Goal: Information Seeking & Learning: Check status

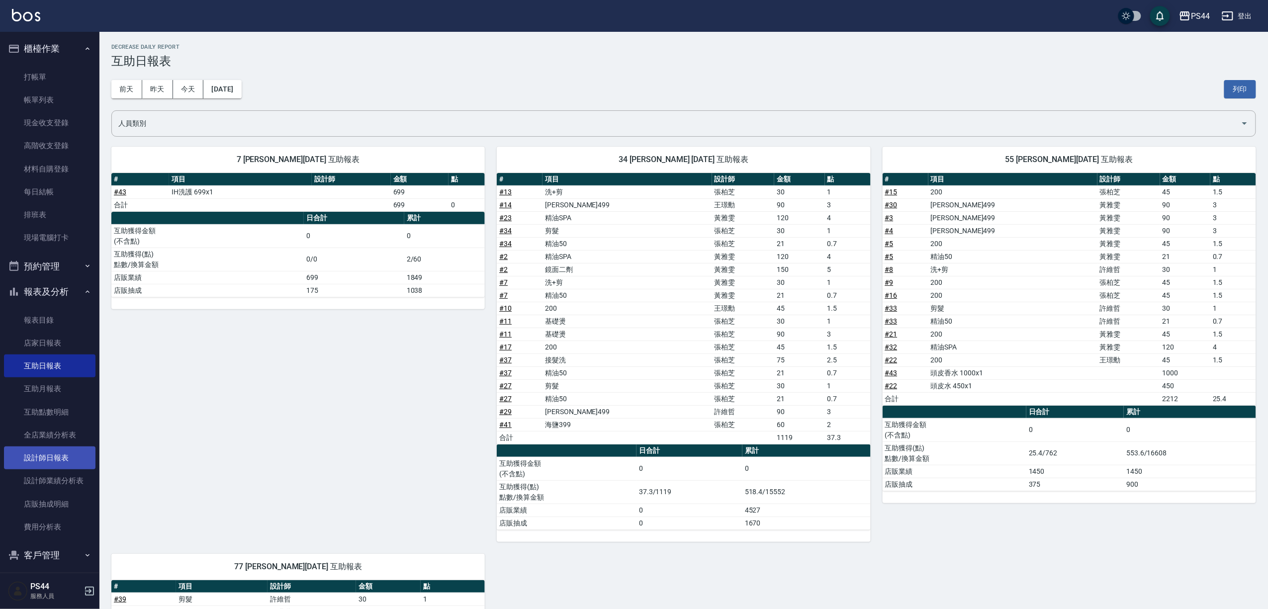
click at [49, 456] on link "設計師日報表" at bounding box center [50, 458] width 92 height 23
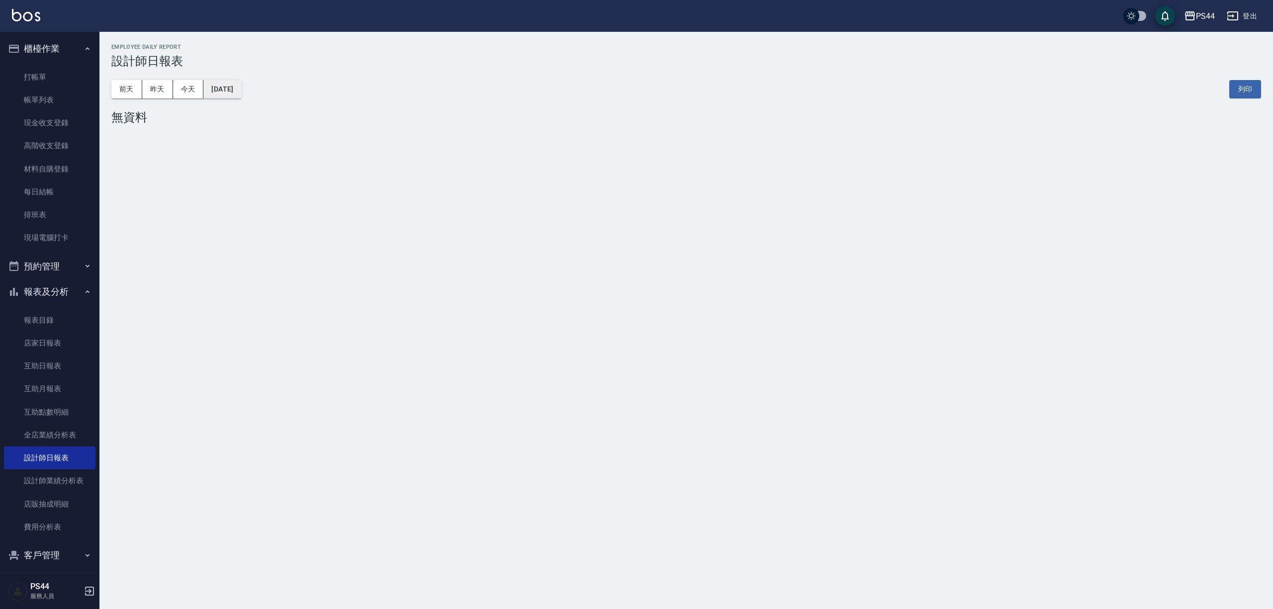
click at [240, 86] on button "[DATE]" at bounding box center [222, 89] width 38 height 18
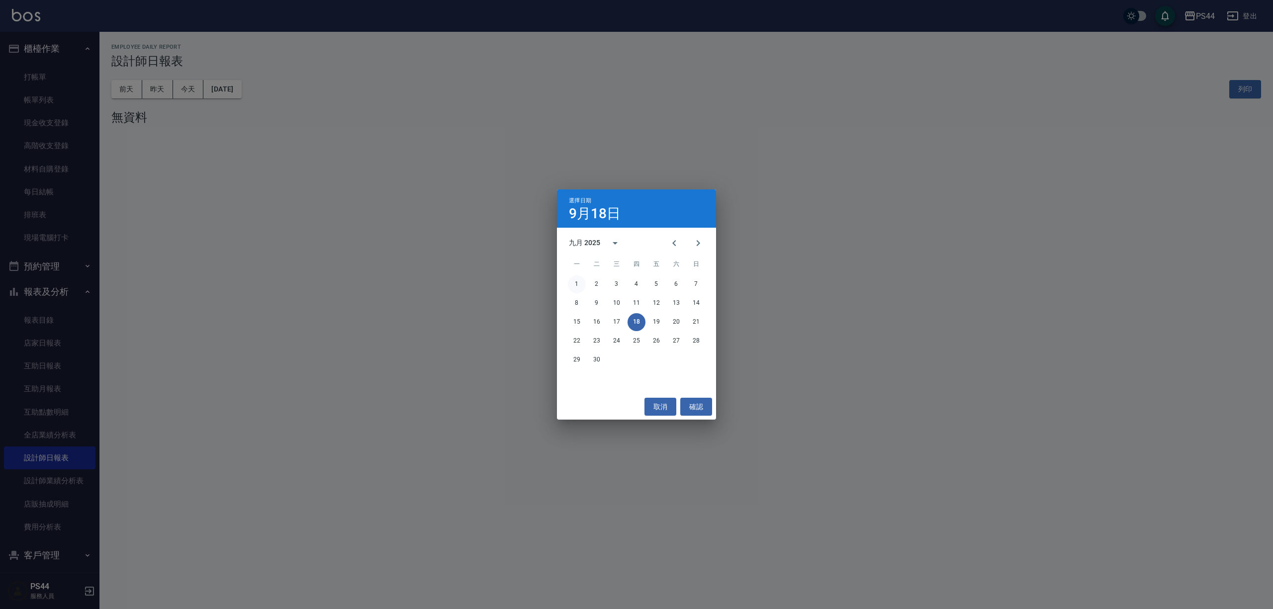
click at [574, 283] on button "1" at bounding box center [577, 284] width 18 height 18
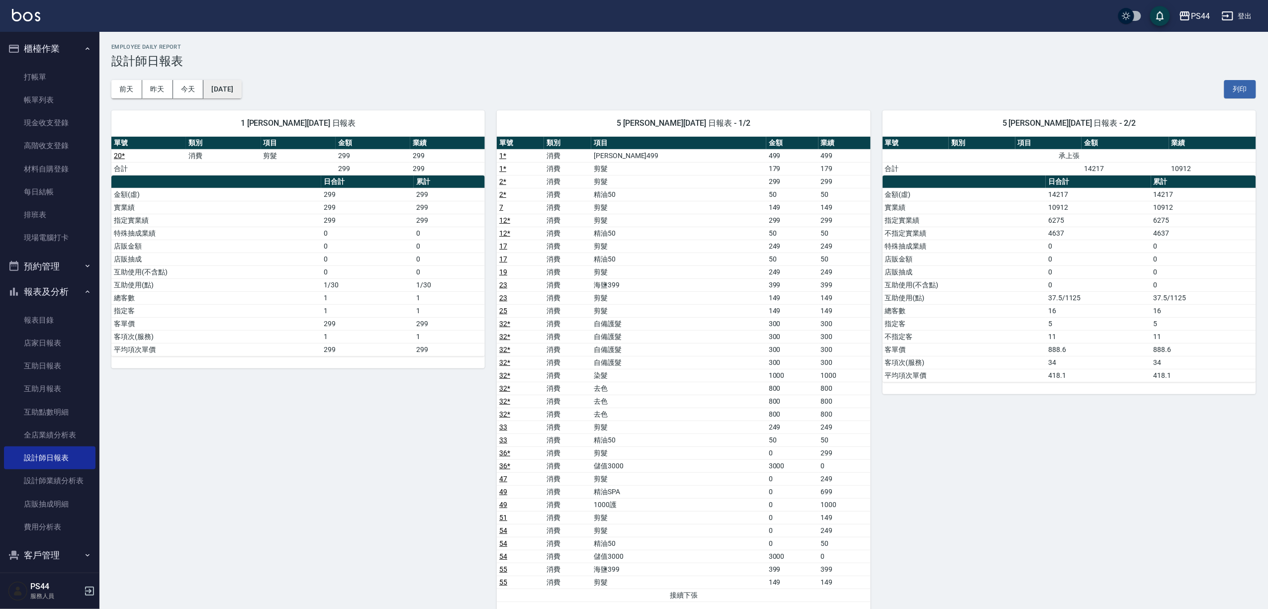
click at [241, 92] on button "[DATE]" at bounding box center [222, 89] width 38 height 18
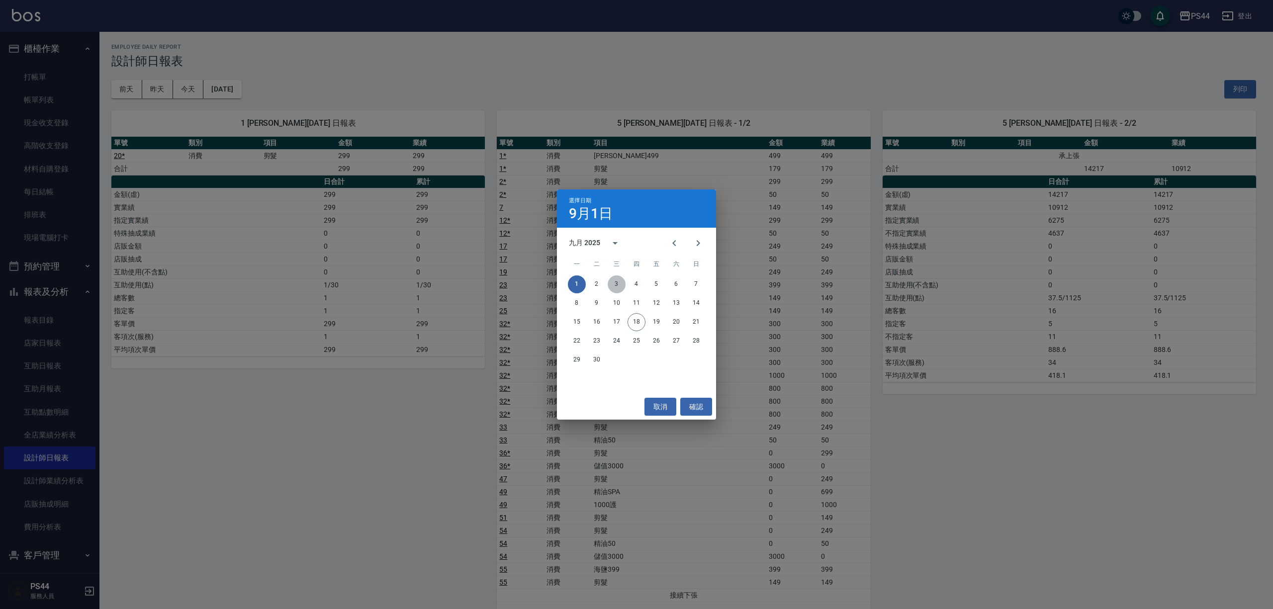
click at [617, 283] on button "3" at bounding box center [617, 284] width 18 height 18
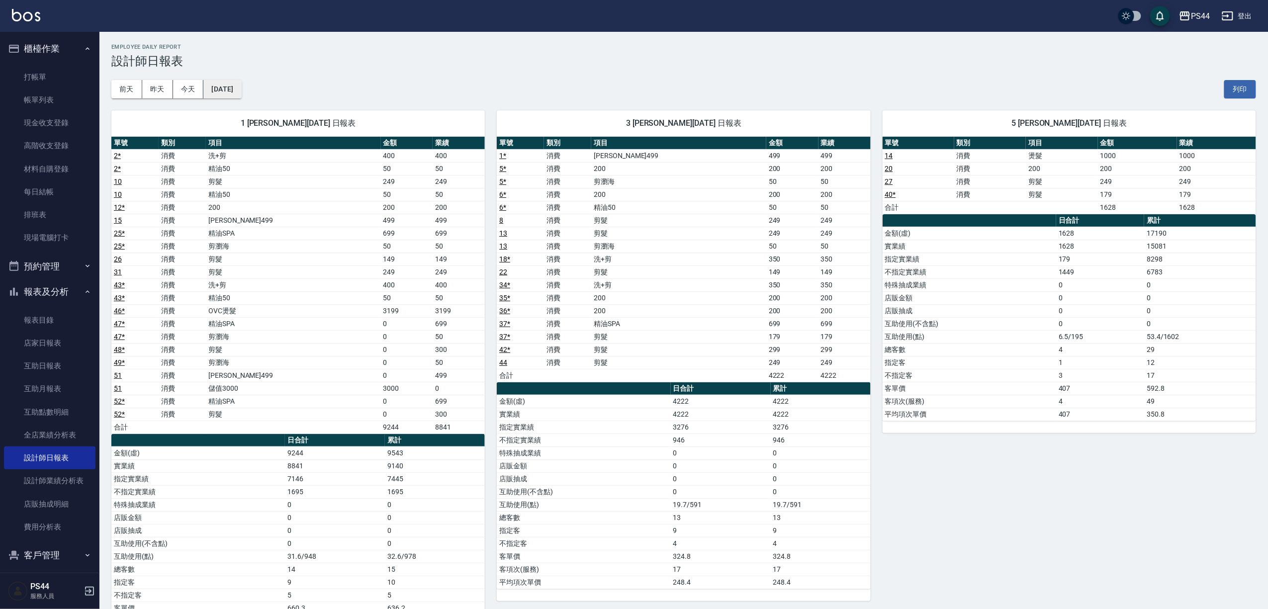
click at [233, 89] on button "[DATE]" at bounding box center [222, 89] width 38 height 18
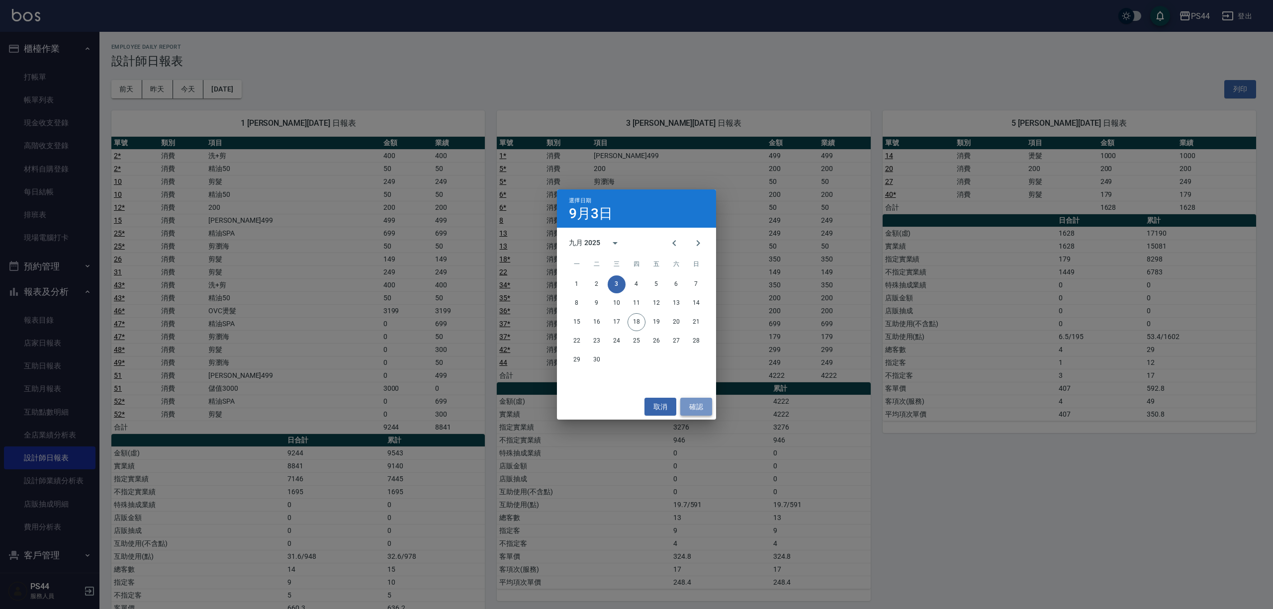
click at [691, 402] on button "確認" at bounding box center [696, 407] width 32 height 18
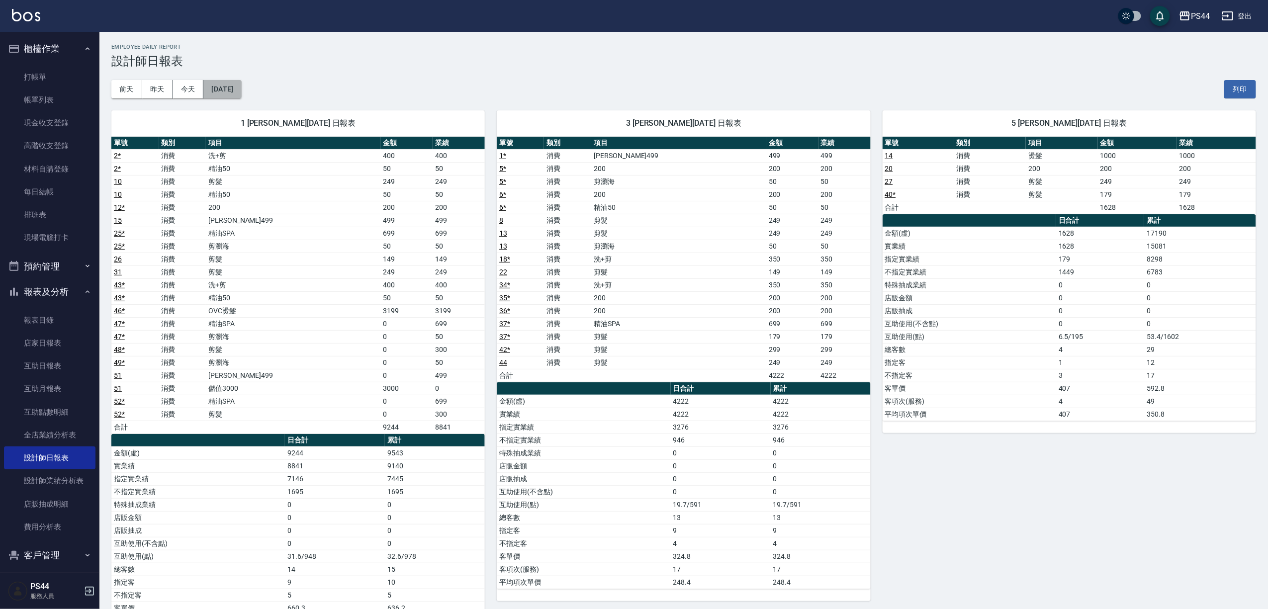
click at [239, 90] on button "[DATE]" at bounding box center [222, 89] width 38 height 18
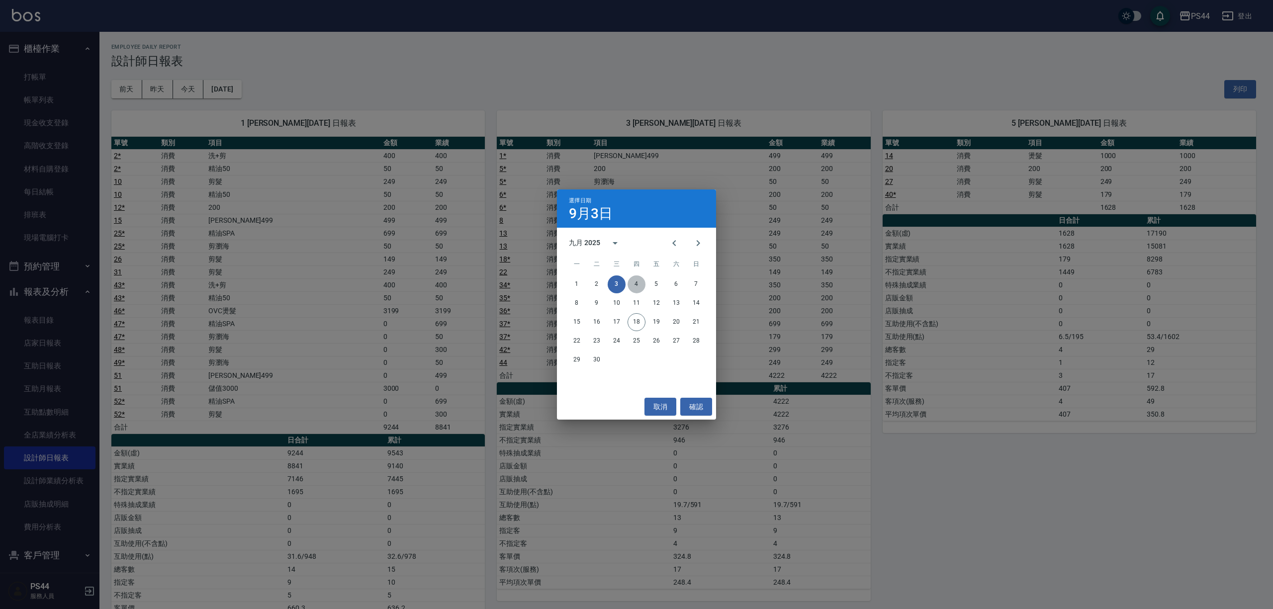
click at [640, 281] on button "4" at bounding box center [637, 284] width 18 height 18
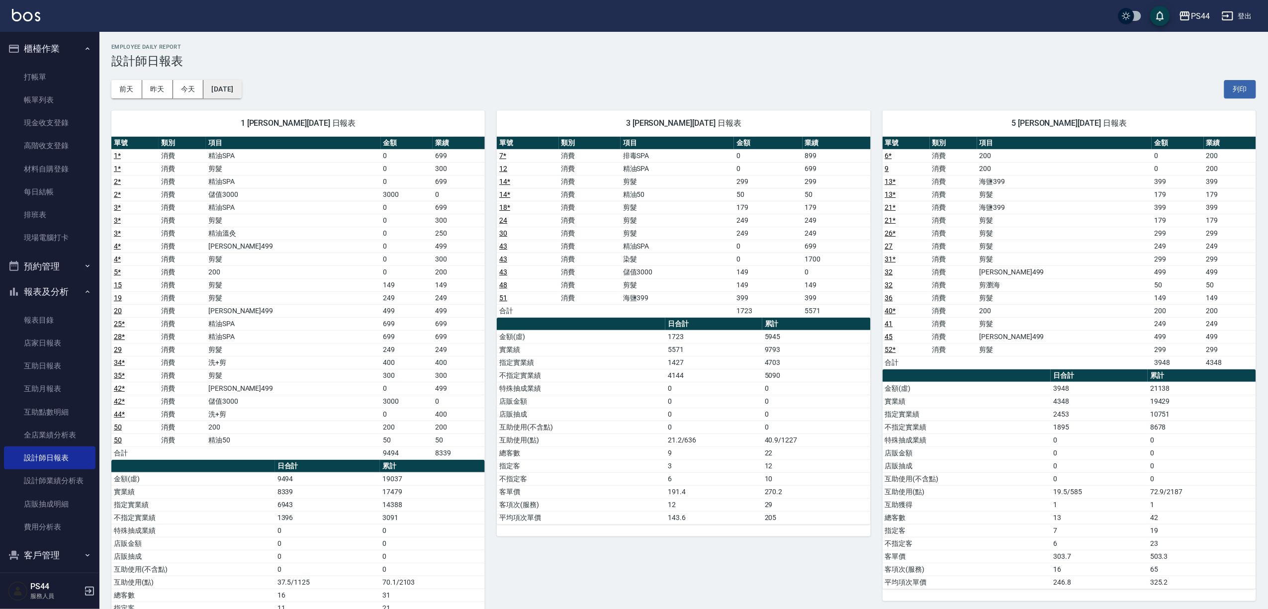
click at [241, 82] on button "[DATE]" at bounding box center [222, 89] width 38 height 18
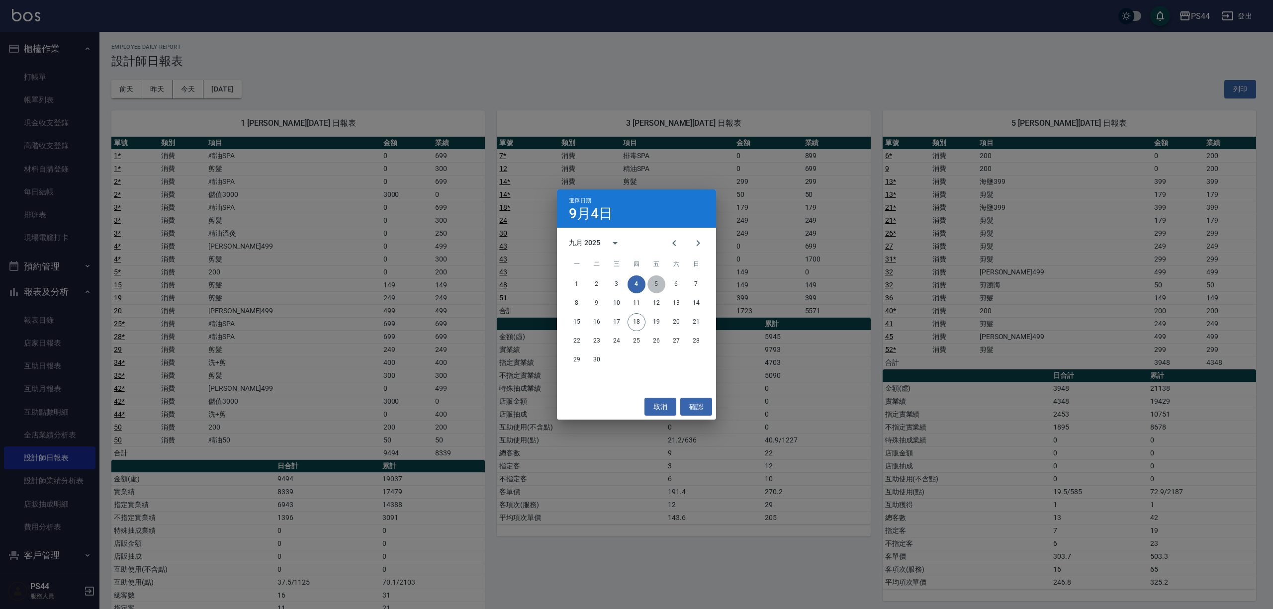
click at [658, 283] on button "5" at bounding box center [656, 284] width 18 height 18
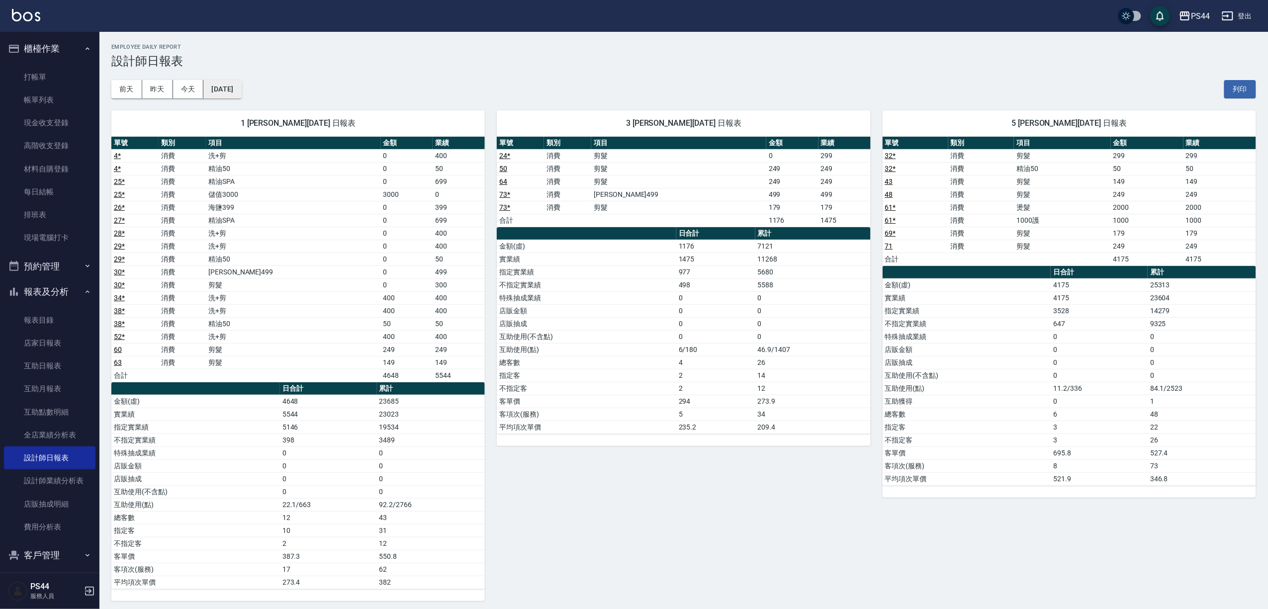
click at [241, 90] on button "[DATE]" at bounding box center [222, 89] width 38 height 18
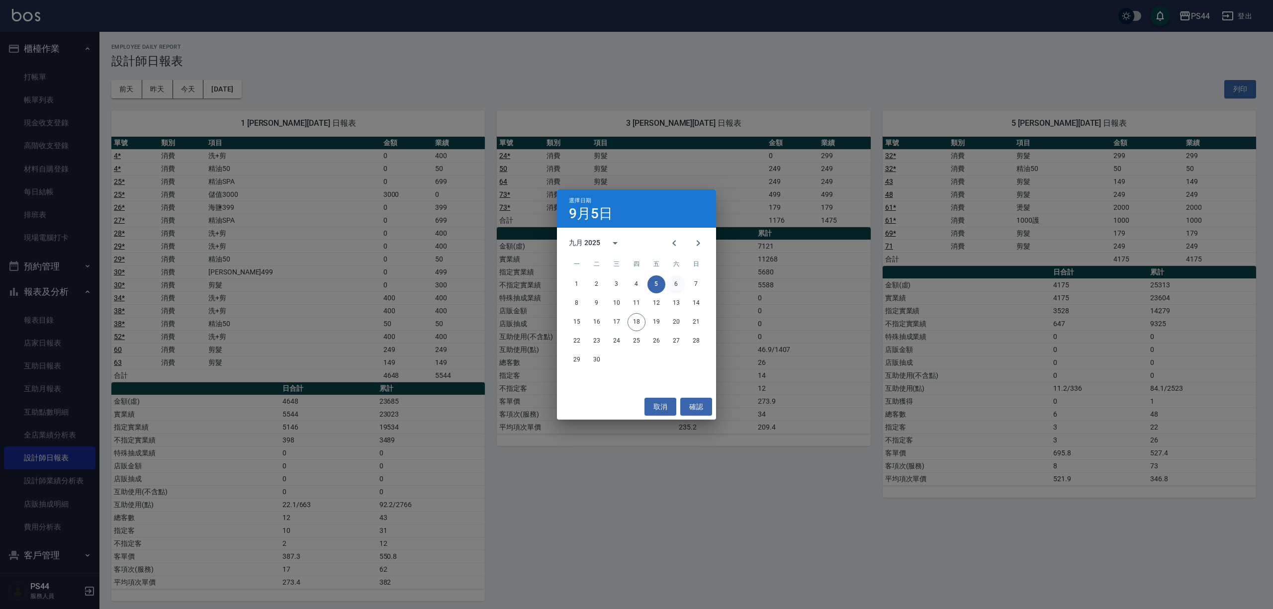
click at [675, 281] on button "6" at bounding box center [676, 284] width 18 height 18
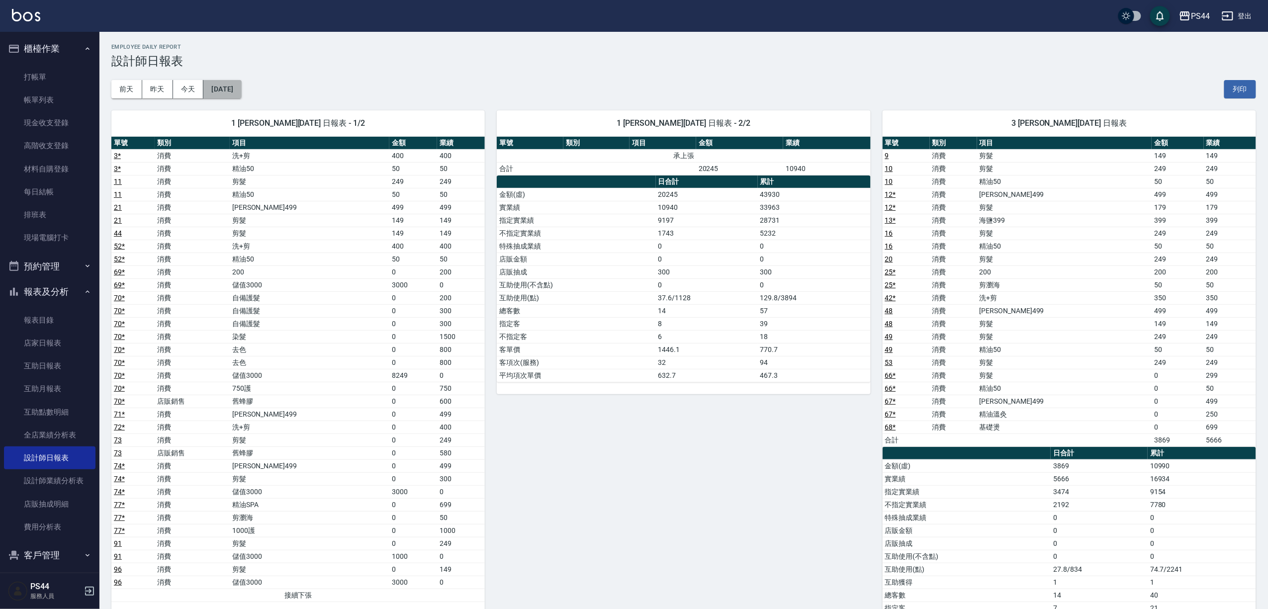
click at [241, 84] on button "[DATE]" at bounding box center [222, 89] width 38 height 18
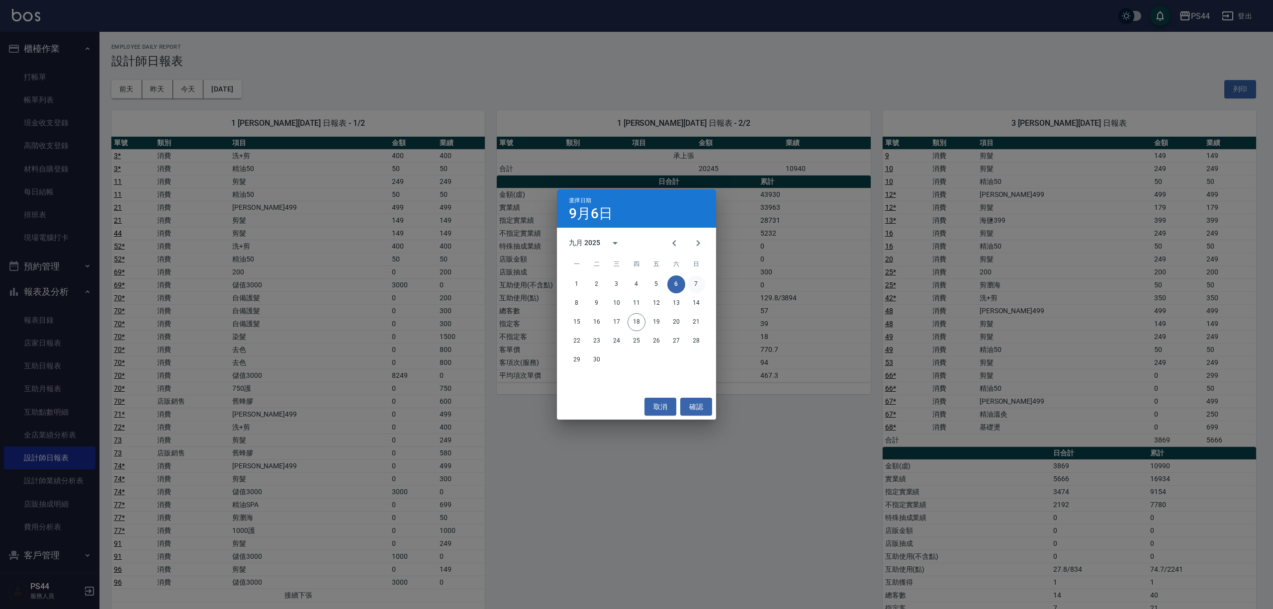
click at [696, 283] on button "7" at bounding box center [696, 284] width 18 height 18
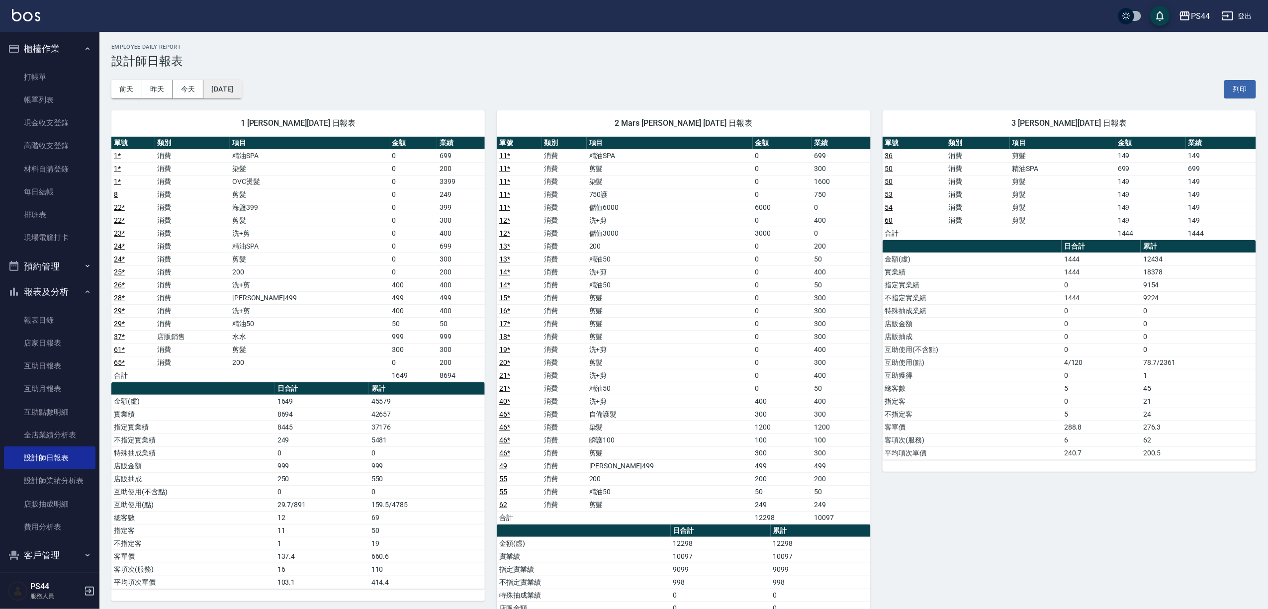
drag, startPoint x: 255, startPoint y: 87, endPoint x: 247, endPoint y: 86, distance: 8.5
click at [241, 86] on button "[DATE]" at bounding box center [222, 89] width 38 height 18
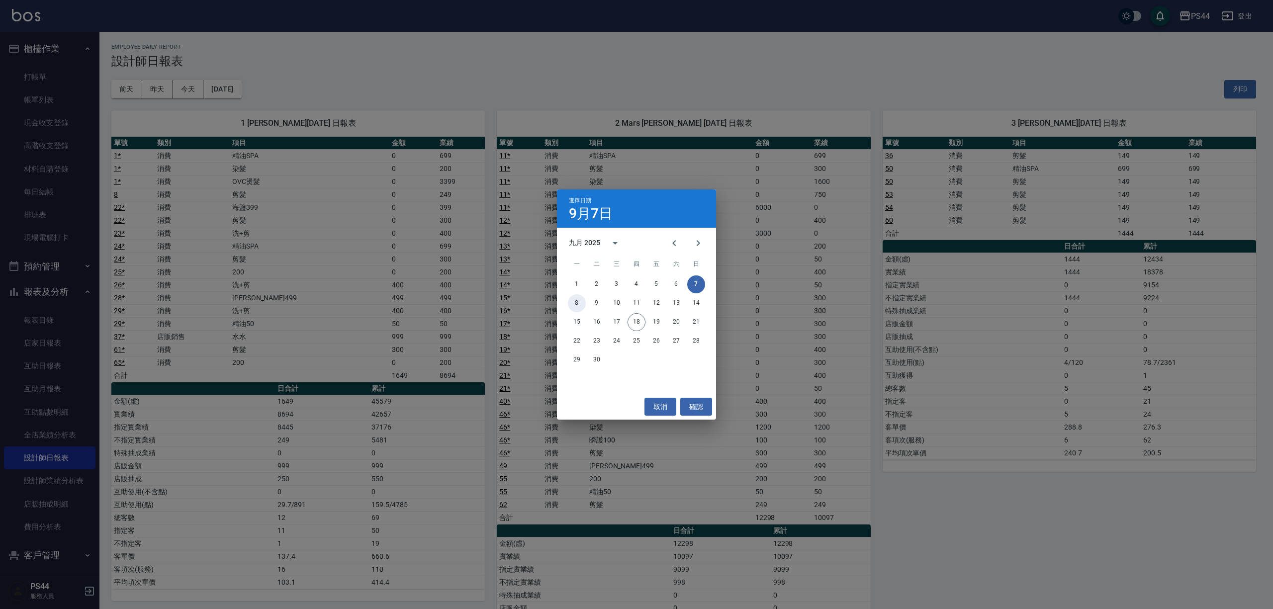
click at [572, 303] on button "8" at bounding box center [577, 303] width 18 height 18
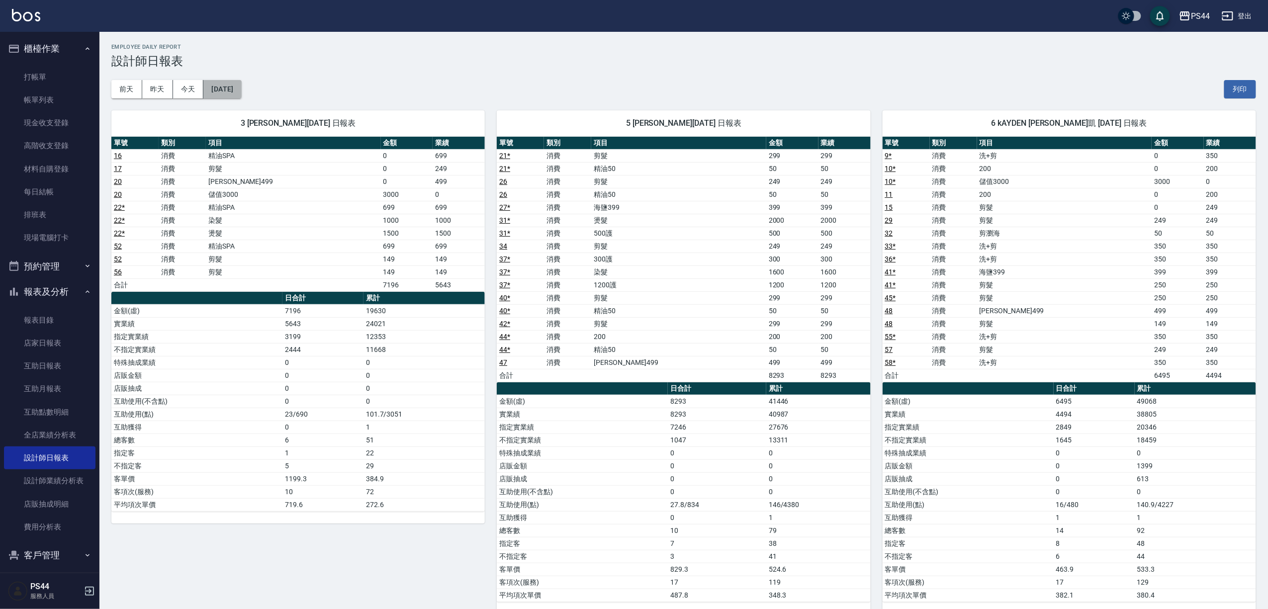
click at [241, 86] on button "[DATE]" at bounding box center [222, 89] width 38 height 18
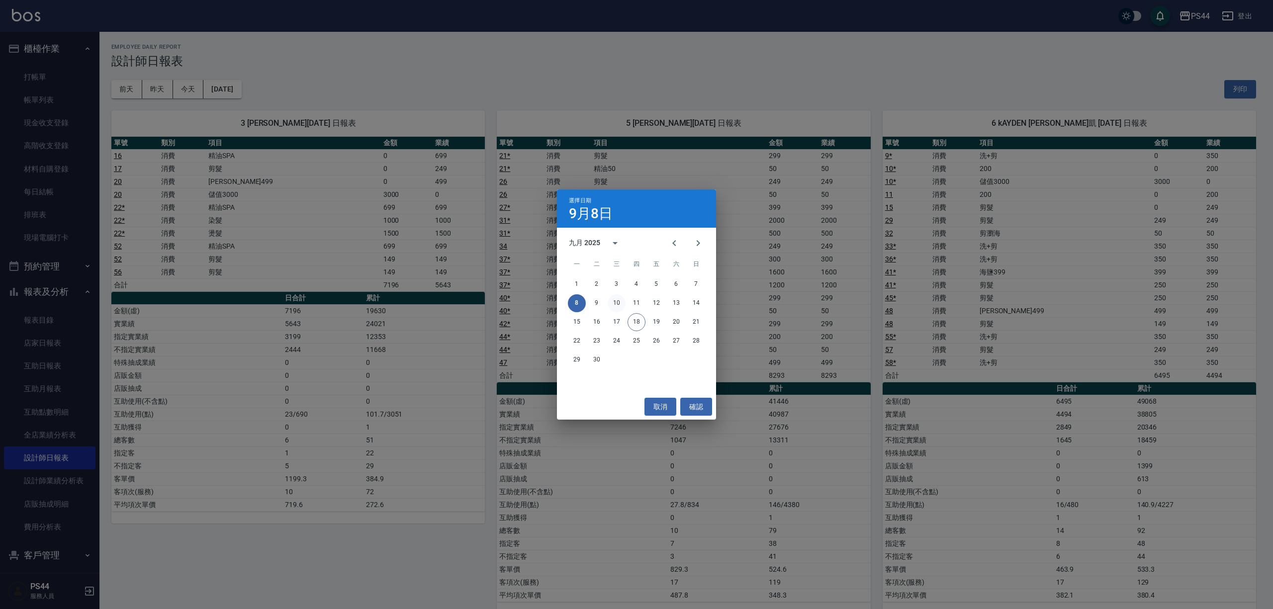
click at [615, 305] on button "10" at bounding box center [617, 303] width 18 height 18
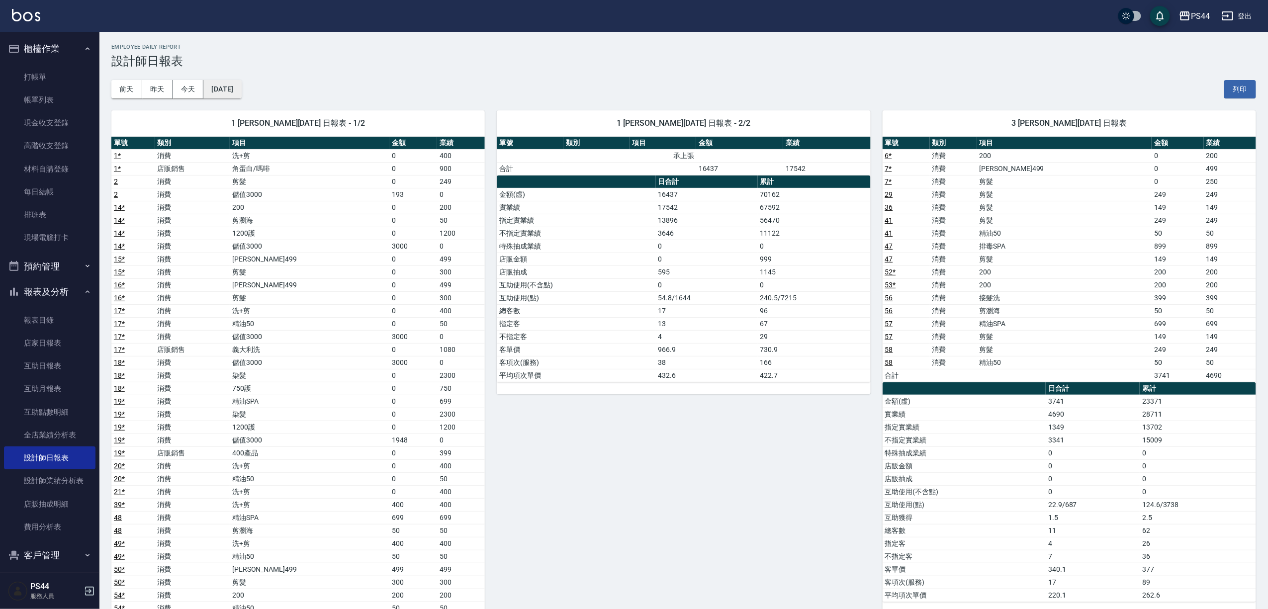
click at [237, 86] on button "[DATE]" at bounding box center [222, 89] width 38 height 18
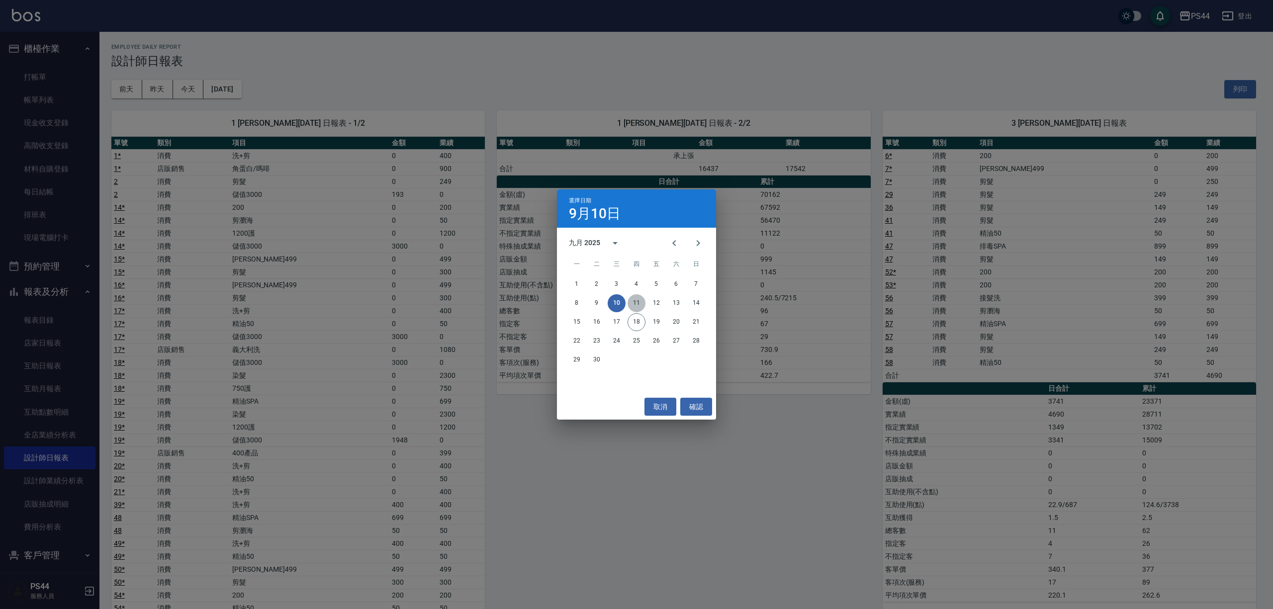
click at [632, 300] on button "11" at bounding box center [637, 303] width 18 height 18
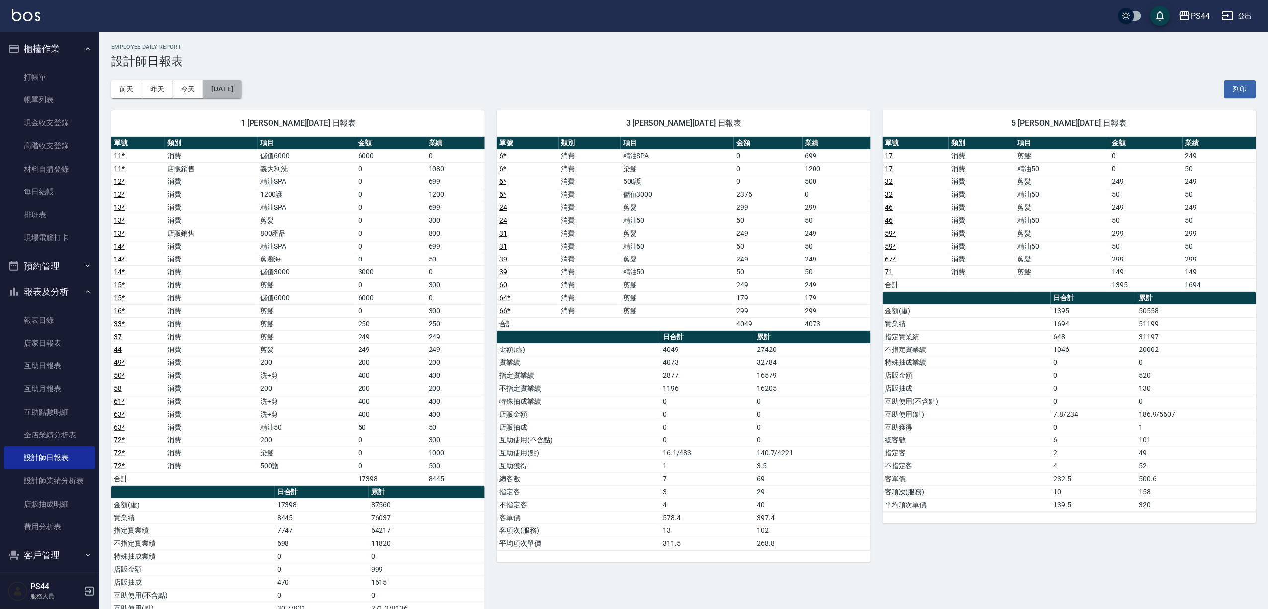
click at [234, 85] on button "[DATE]" at bounding box center [222, 89] width 38 height 18
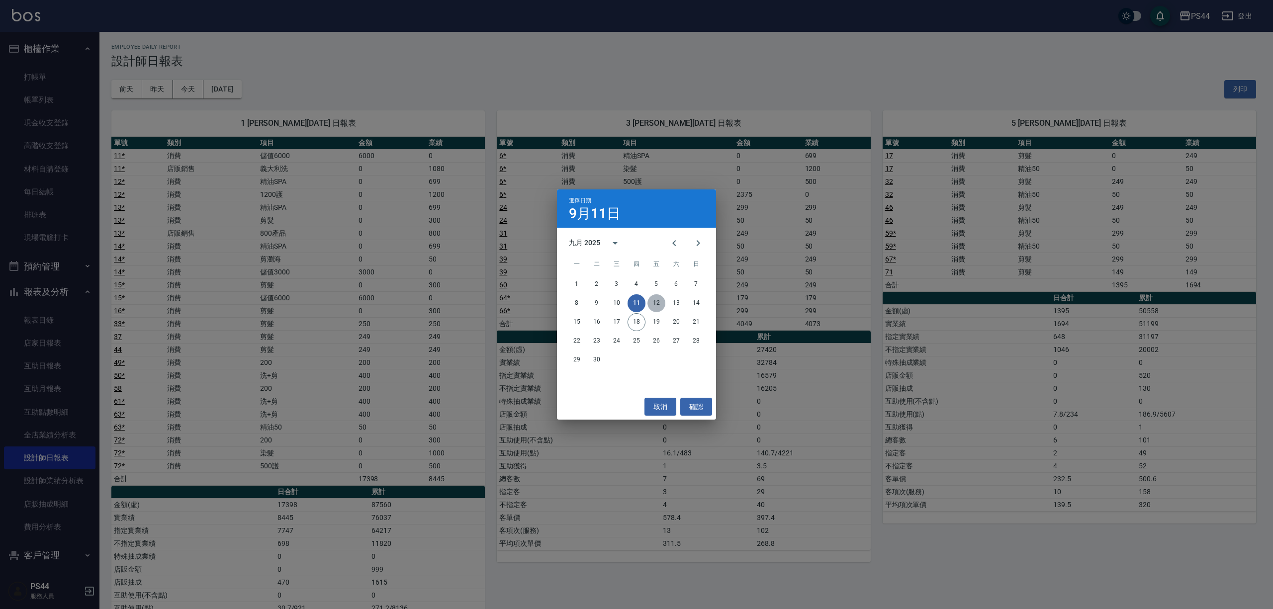
click at [656, 303] on button "12" at bounding box center [656, 303] width 18 height 18
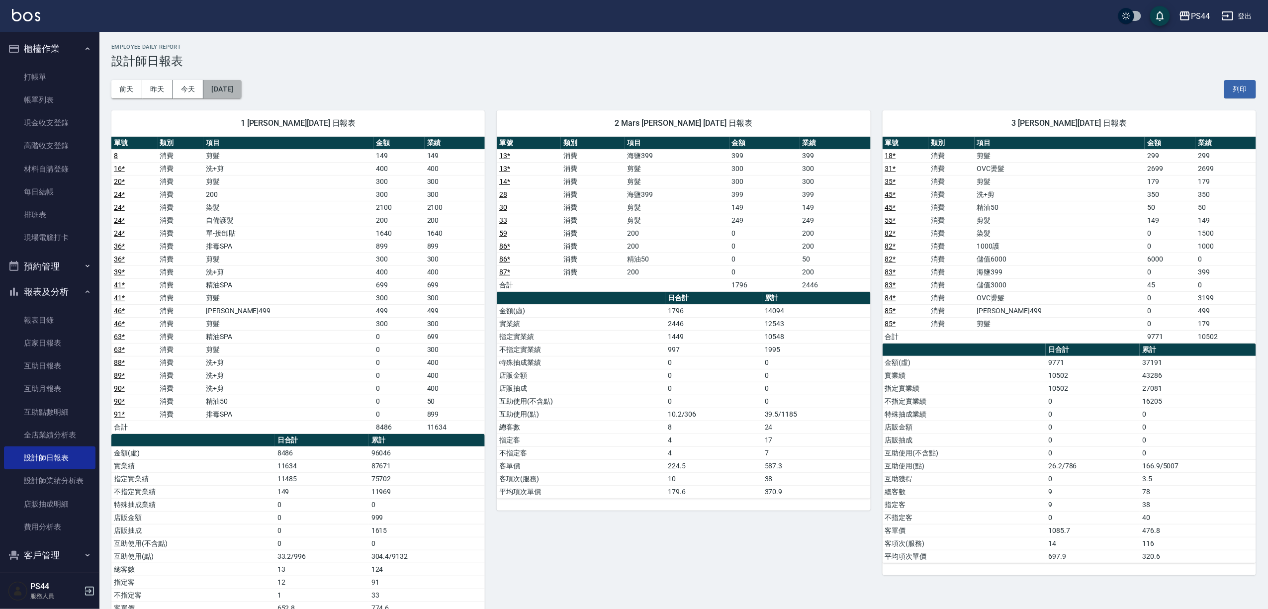
click at [235, 90] on button "[DATE]" at bounding box center [222, 89] width 38 height 18
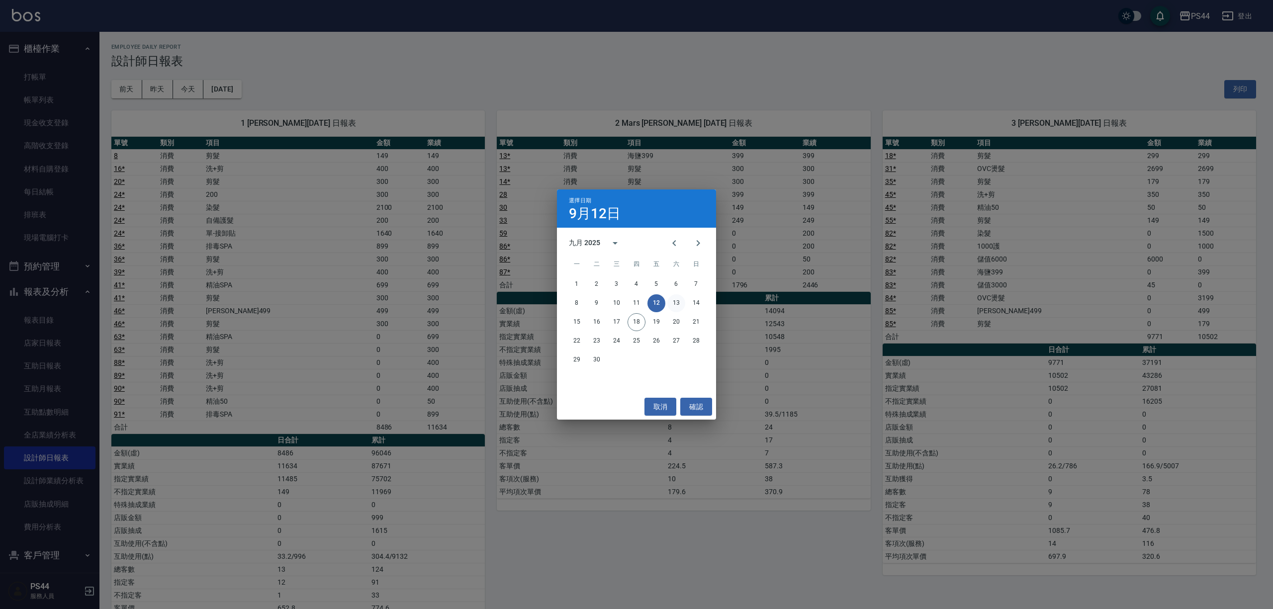
click at [680, 301] on button "13" at bounding box center [676, 303] width 18 height 18
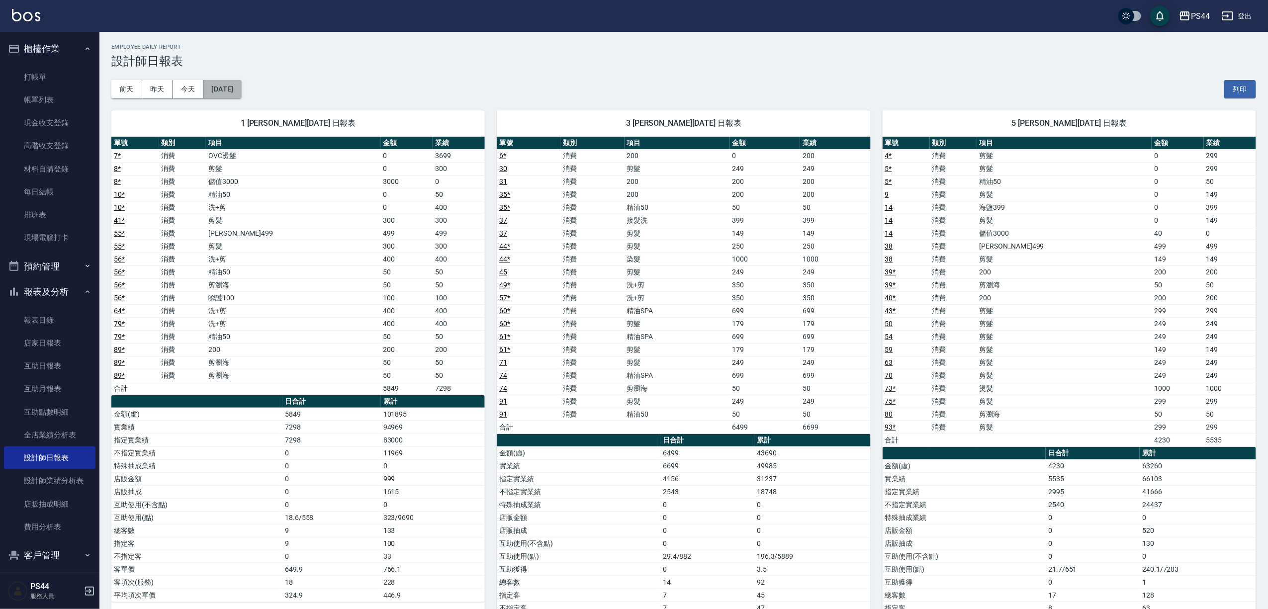
click at [241, 92] on button "[DATE]" at bounding box center [222, 89] width 38 height 18
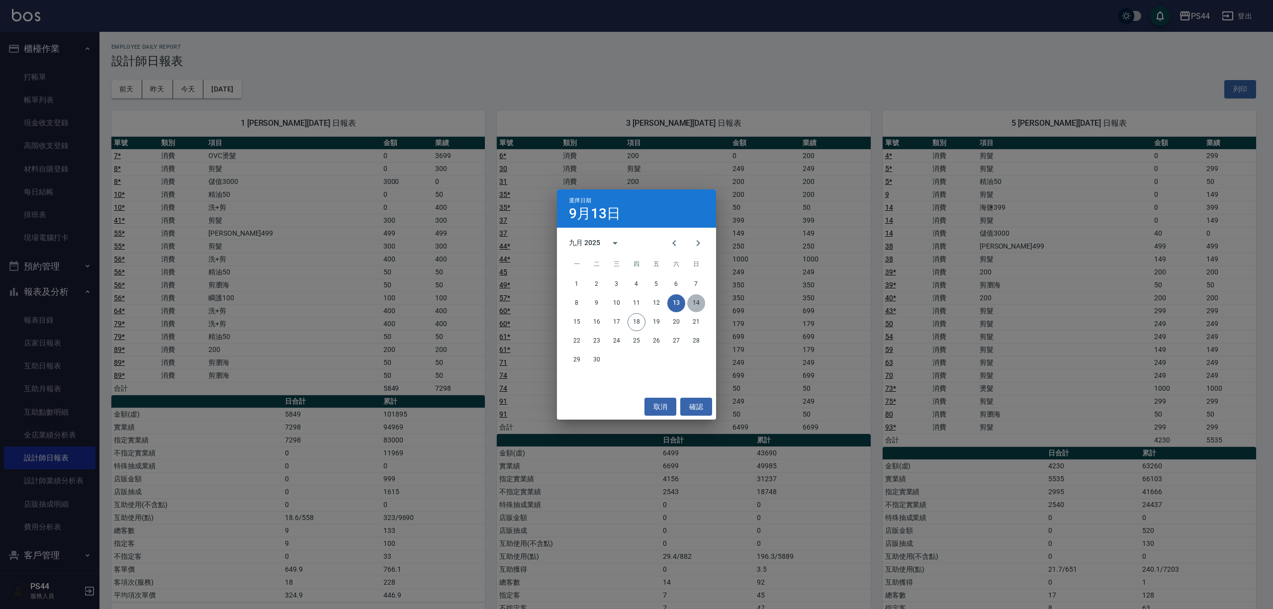
click at [693, 300] on button "14" at bounding box center [696, 303] width 18 height 18
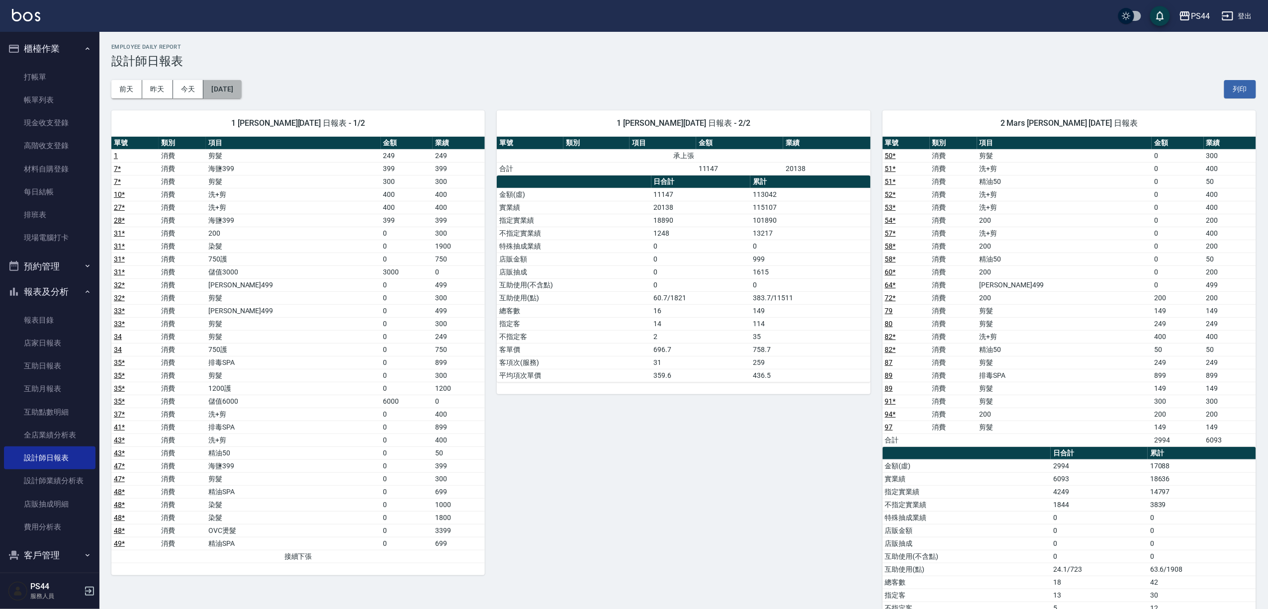
click at [234, 84] on button "[DATE]" at bounding box center [222, 89] width 38 height 18
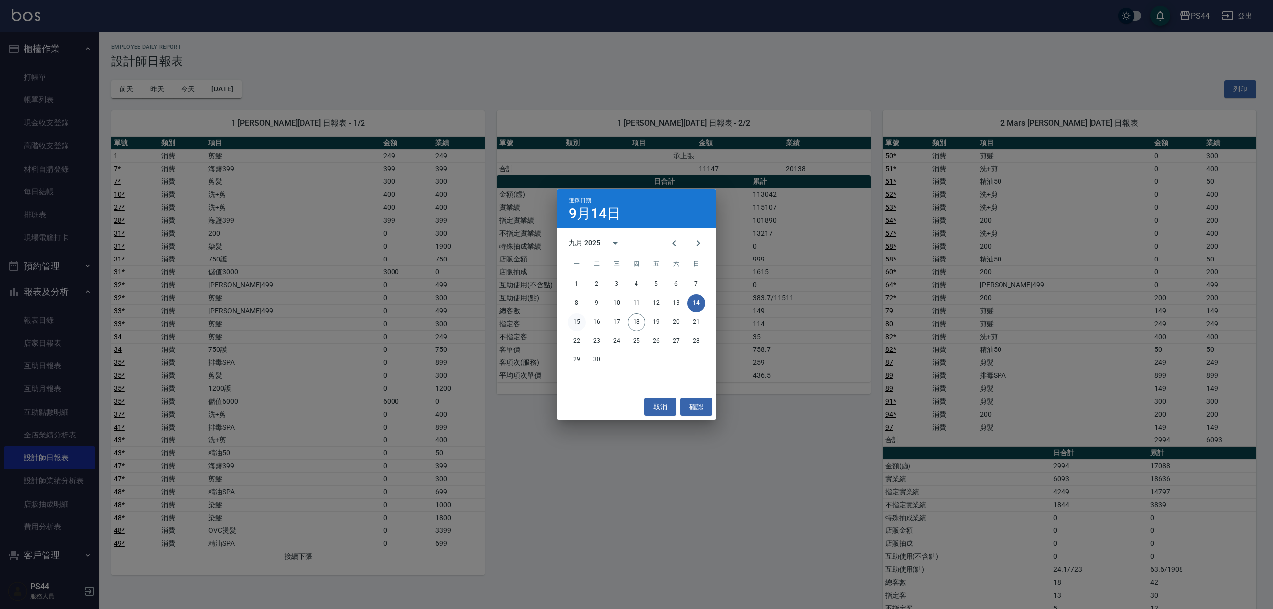
click at [577, 322] on button "15" at bounding box center [577, 322] width 18 height 18
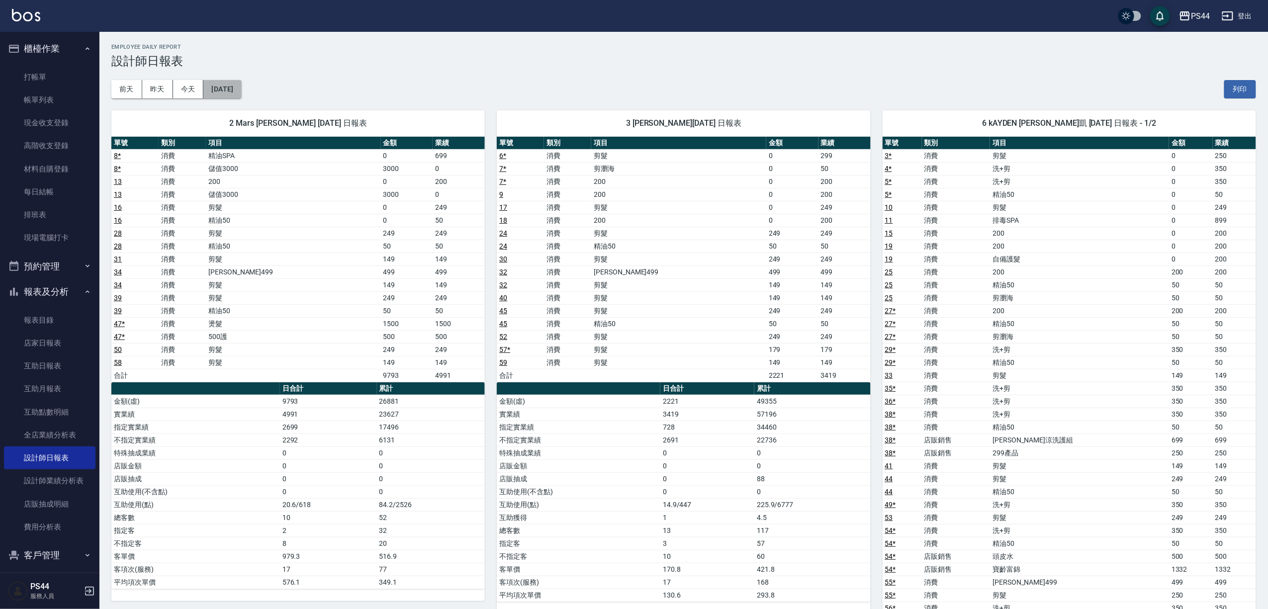
click at [241, 92] on button "[DATE]" at bounding box center [222, 89] width 38 height 18
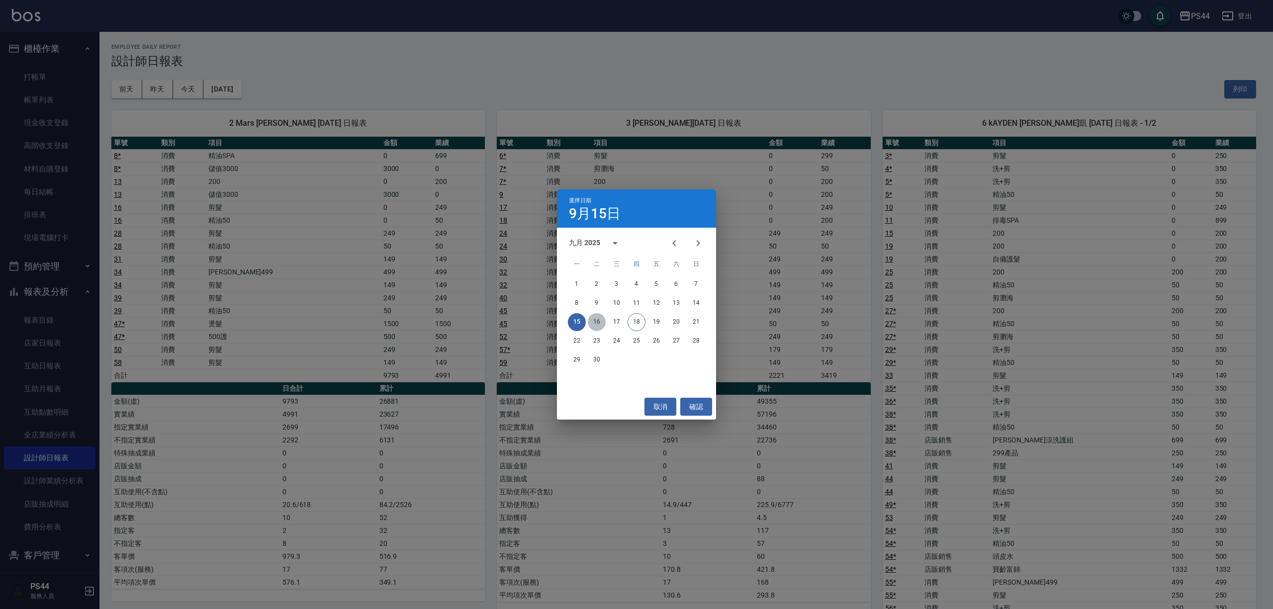
click at [594, 321] on button "16" at bounding box center [597, 322] width 18 height 18
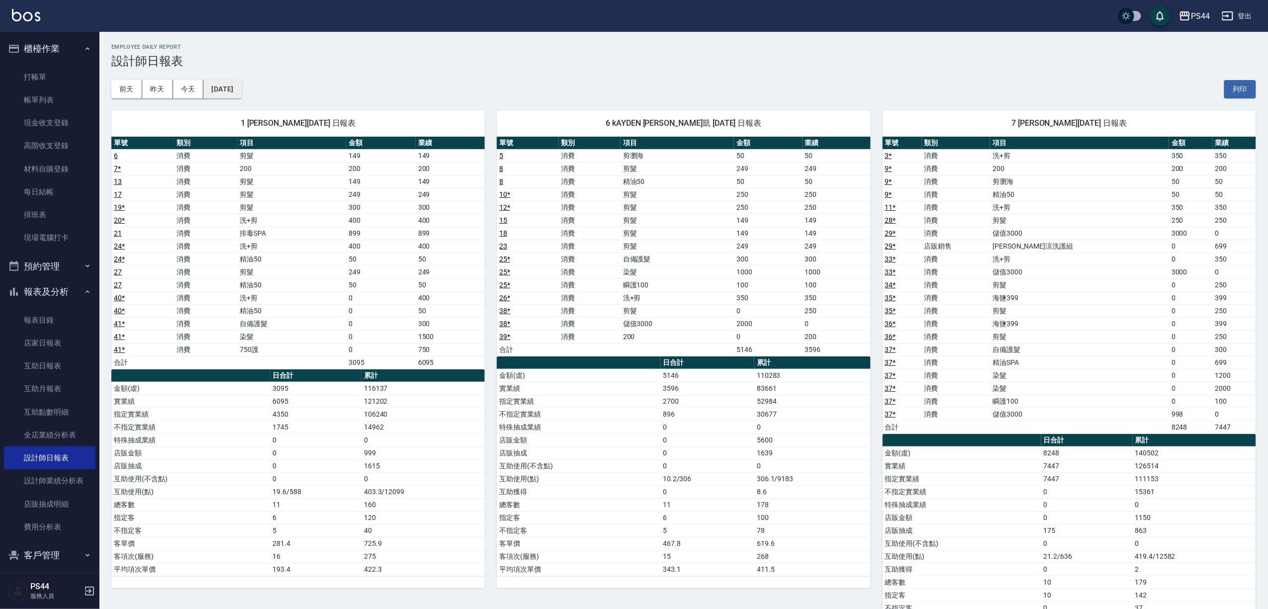
click at [229, 88] on button "[DATE]" at bounding box center [222, 89] width 38 height 18
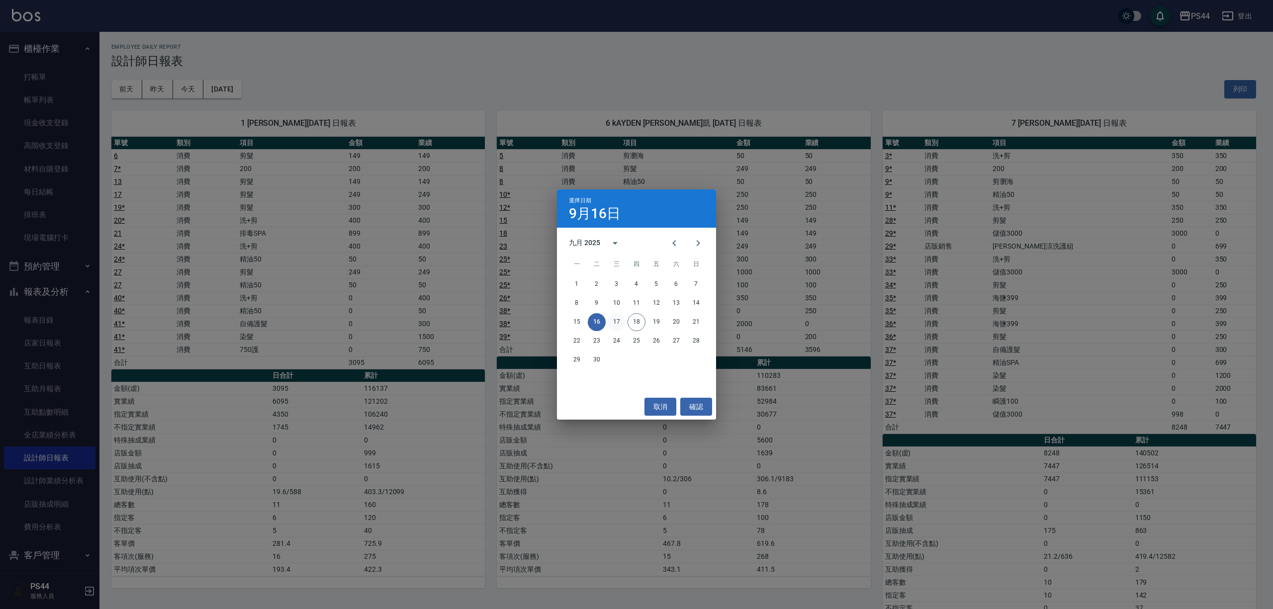
click at [618, 322] on button "17" at bounding box center [617, 322] width 18 height 18
